Goal: Task Accomplishment & Management: Manage account settings

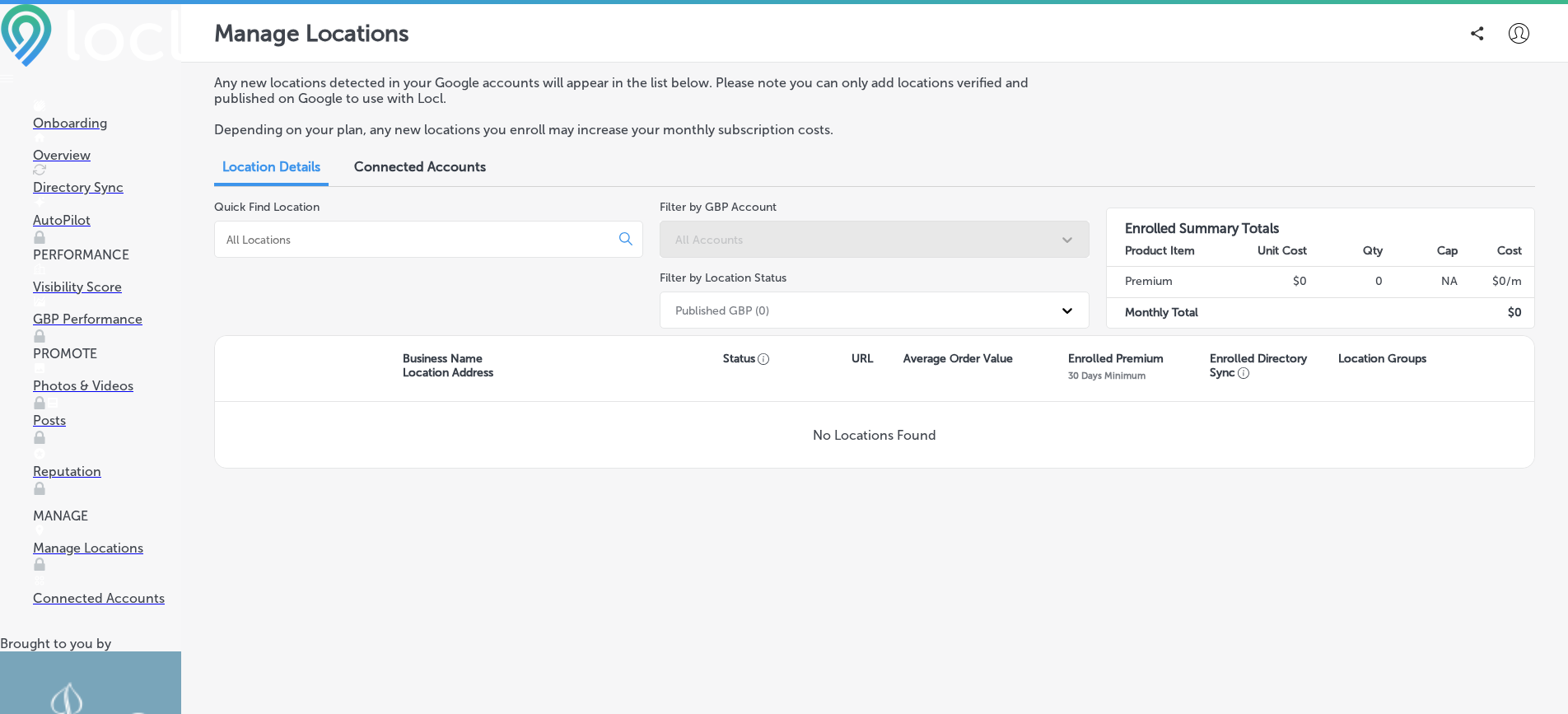
click at [369, 174] on div "Connected Accounts" at bounding box center [420, 168] width 156 height 36
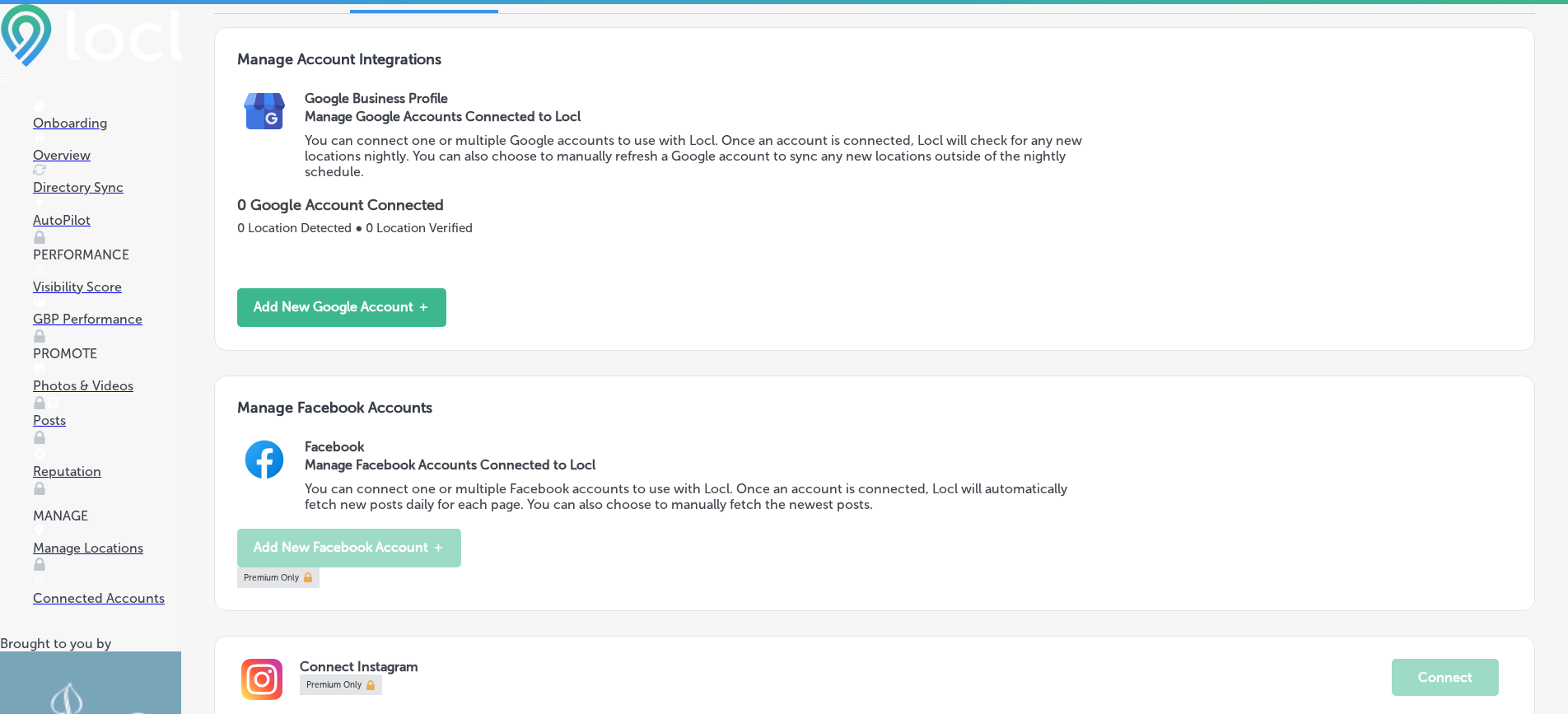
click at [825, 129] on div "Manage Google Accounts Connected to Locl You can connect one or multiple Google…" at bounding box center [697, 143] width 784 height 73
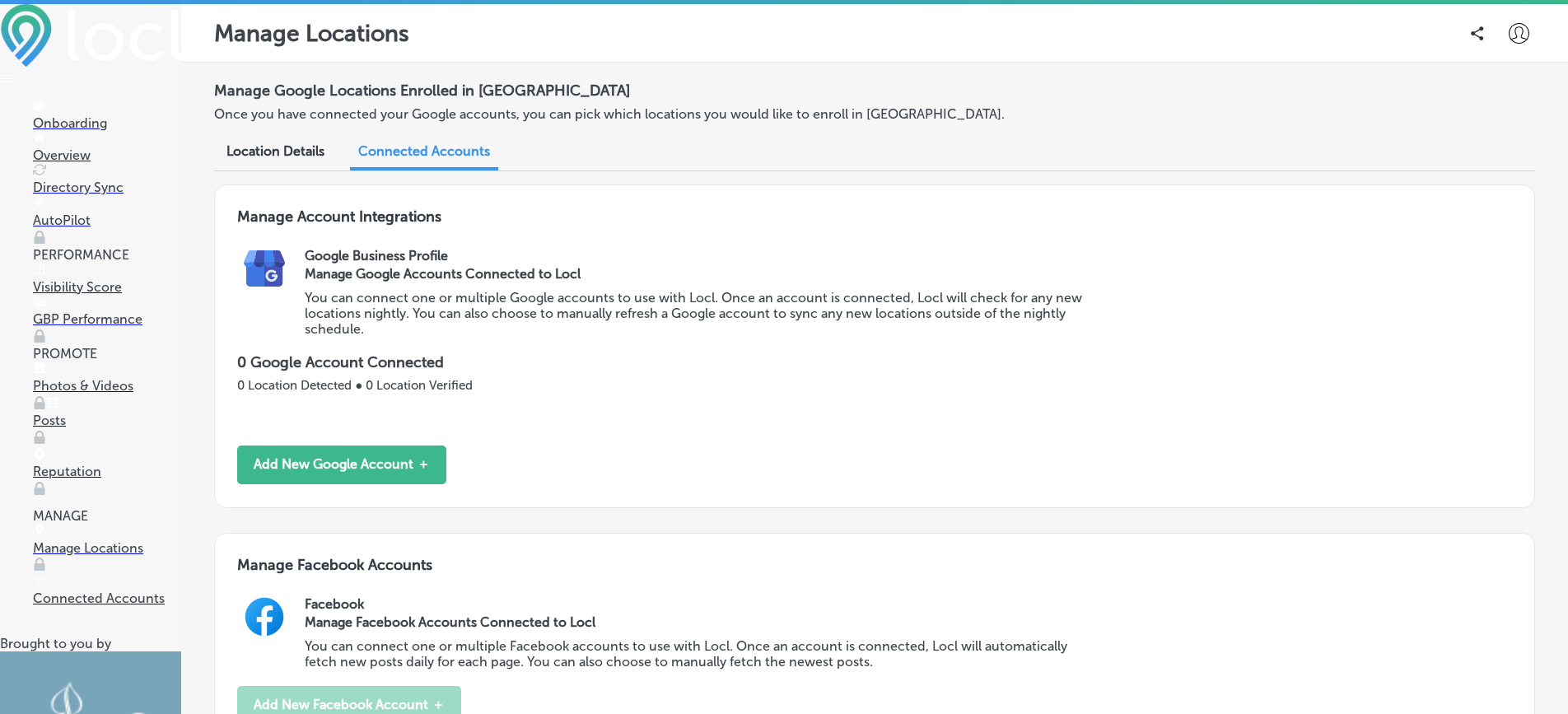
scroll to position [1, 0]
click at [629, 337] on div "Google Business Profile Manage Google Accounts Connected to Locl You can connec…" at bounding box center [908, 299] width 1206 height 106
click at [1518, 29] on icon at bounding box center [1518, 32] width 20 height 20
click at [1496, 96] on p "My Account" at bounding box center [1495, 94] width 74 height 20
select select "US"
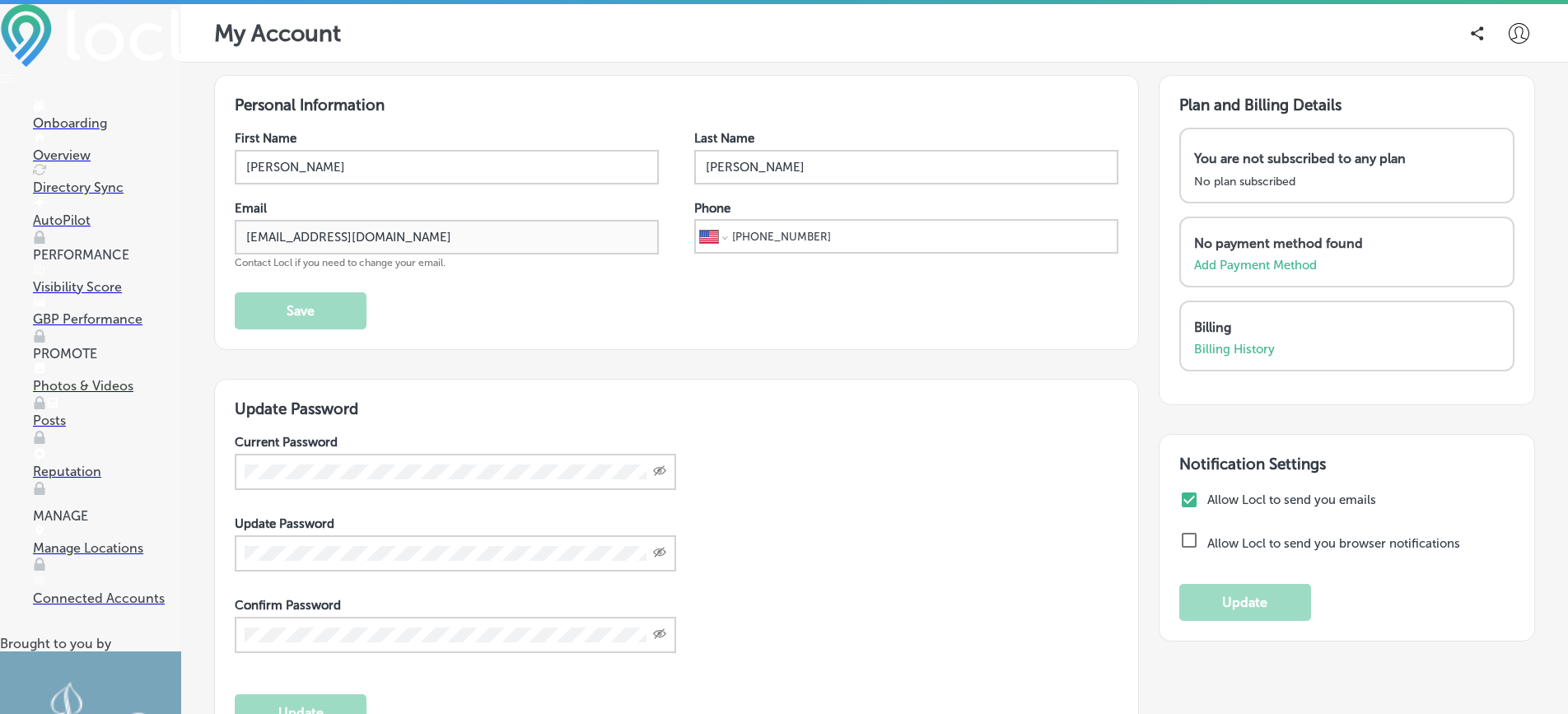
click at [98, 125] on p "Onboarding" at bounding box center [106, 123] width 148 height 16
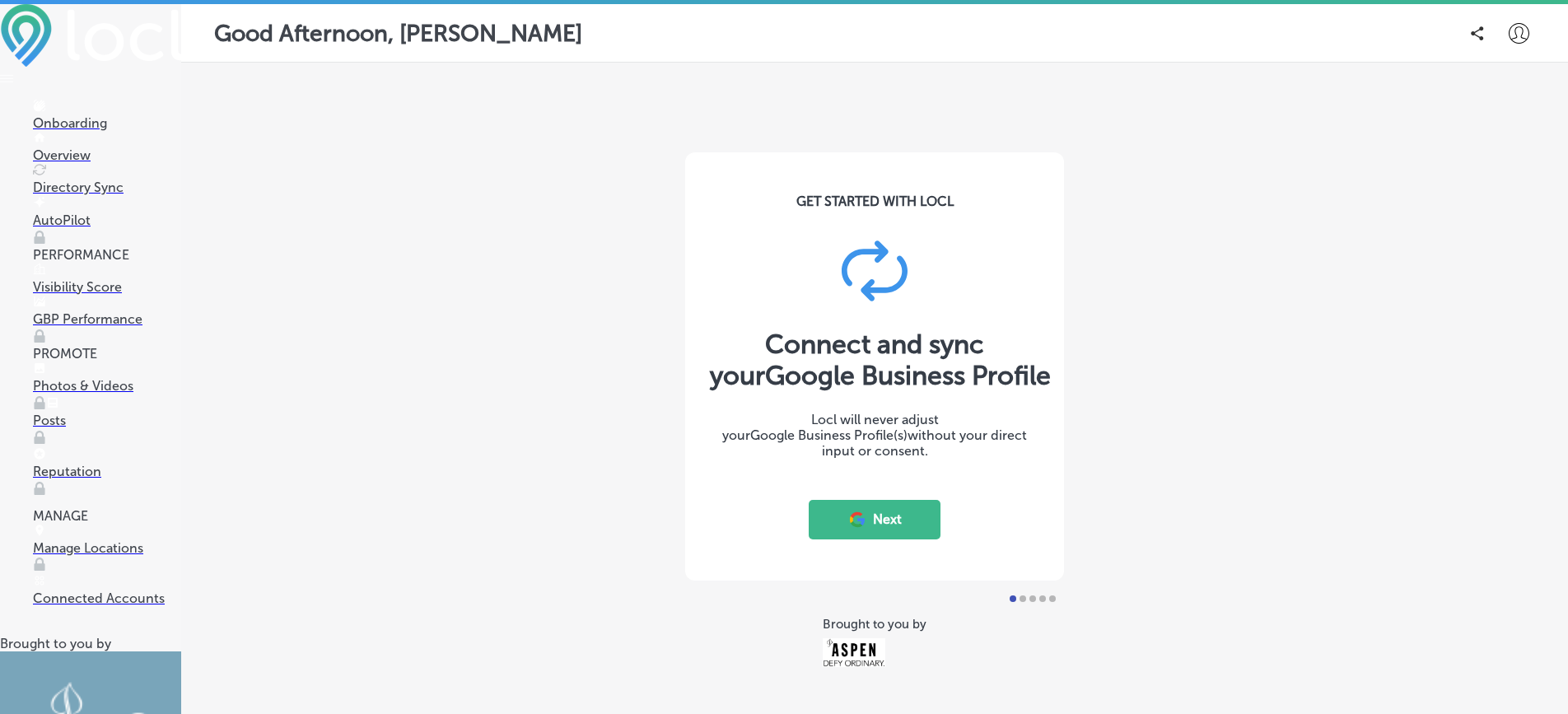
click at [865, 510] on icon at bounding box center [857, 519] width 18 height 18
